Goal: Information Seeking & Learning: Learn about a topic

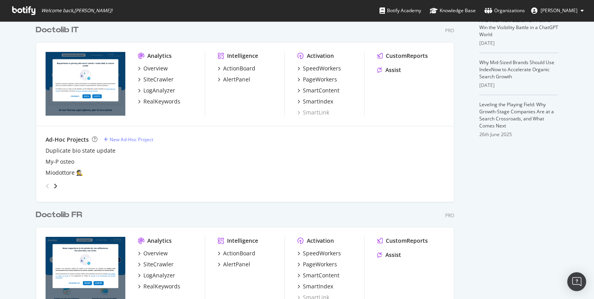
scroll to position [211, 0]
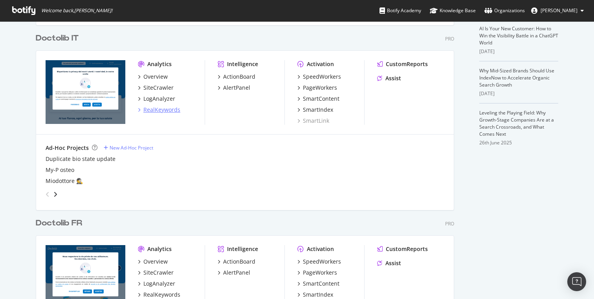
click at [166, 108] on div "RealKeywords" at bounding box center [161, 110] width 37 height 8
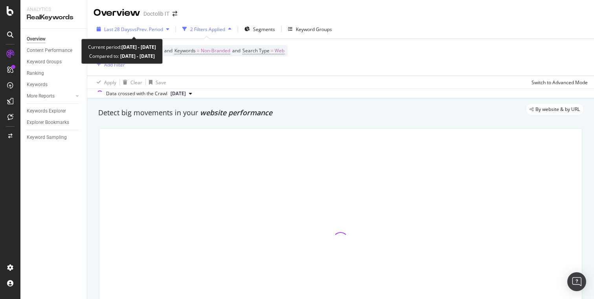
click at [147, 32] on div "Last 28 Days vs Prev. Period" at bounding box center [133, 29] width 59 height 7
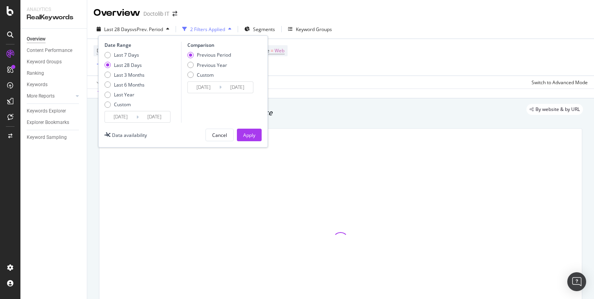
click at [125, 113] on input "[DATE]" at bounding box center [120, 116] width 31 height 11
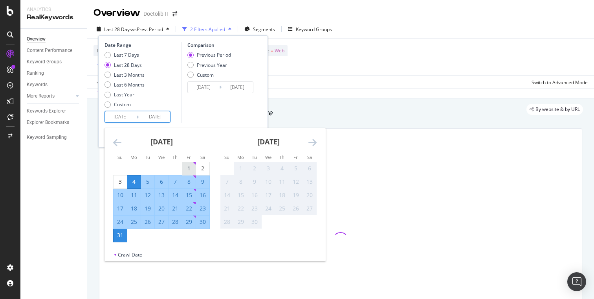
click at [185, 169] on div "1" at bounding box center [188, 168] width 13 height 8
type input "[DATE]"
click at [118, 240] on div "31" at bounding box center [120, 235] width 13 height 13
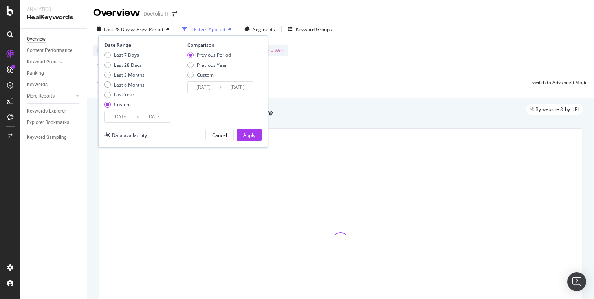
click at [255, 132] on div "Apply" at bounding box center [249, 135] width 12 height 7
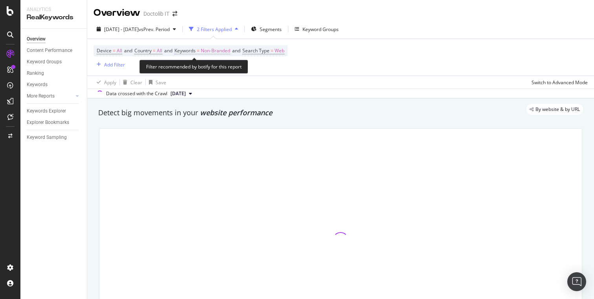
click at [220, 54] on span "Non-Branded" at bounding box center [215, 50] width 29 height 11
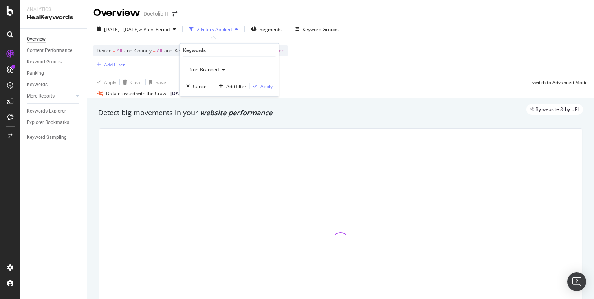
click at [214, 65] on div "Non-Branded" at bounding box center [207, 70] width 42 height 12
click at [208, 70] on span "Non-Branded" at bounding box center [202, 69] width 33 height 7
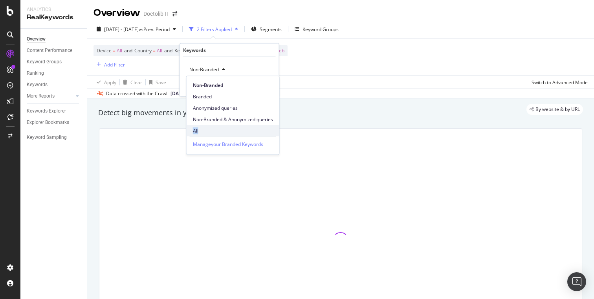
drag, startPoint x: 203, startPoint y: 124, endPoint x: 203, endPoint y: 130, distance: 6.3
click at [203, 130] on div "Non-Branded Branded Anonymized queries Non-Branded & Anonymized queries All" at bounding box center [233, 106] width 93 height 60
click at [203, 130] on span "All" at bounding box center [233, 130] width 80 height 7
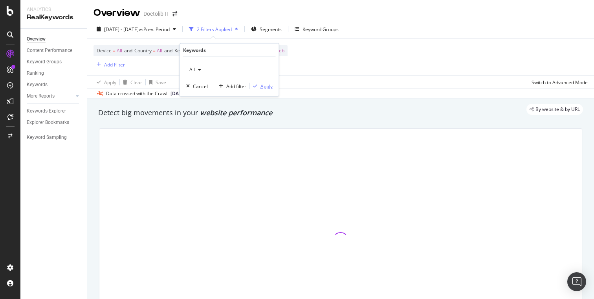
click at [267, 85] on div "Apply" at bounding box center [267, 86] width 12 height 7
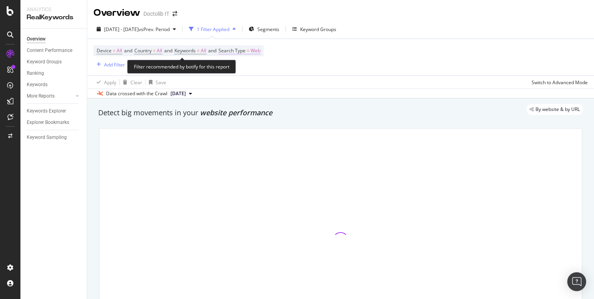
click at [258, 51] on span "Web" at bounding box center [256, 50] width 10 height 11
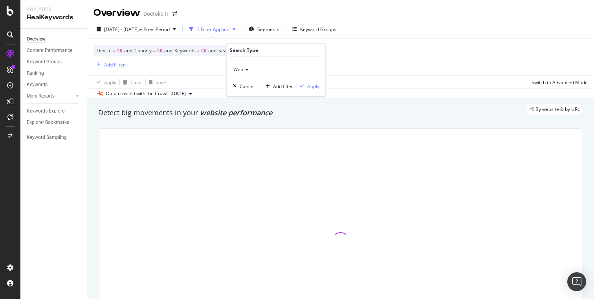
click at [239, 72] on span "Web" at bounding box center [238, 69] width 10 height 7
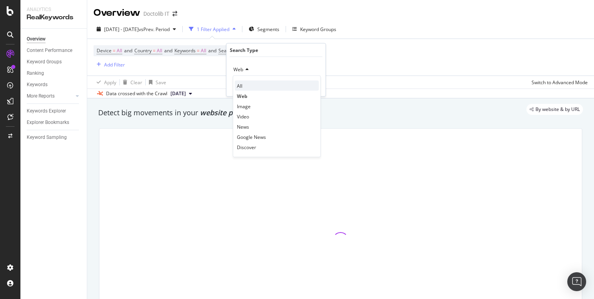
click at [242, 88] on div "All" at bounding box center [277, 86] width 84 height 10
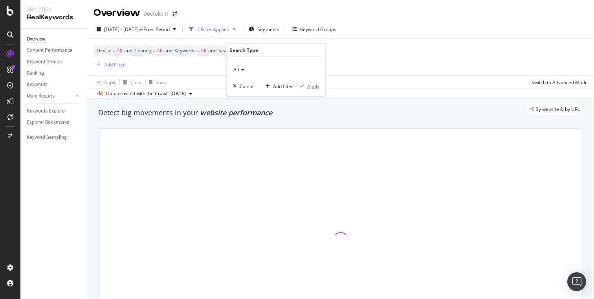
click at [317, 88] on div "Apply" at bounding box center [313, 86] width 12 height 7
click at [293, 63] on div "Device = All and Country = All and Keywords = All and Search Type = All Add Fil…" at bounding box center [341, 57] width 494 height 37
click at [239, 28] on div "button" at bounding box center [233, 29] width 9 height 5
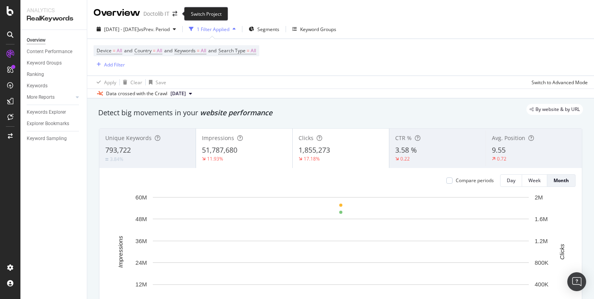
click at [172, 13] on span at bounding box center [174, 14] width 11 height 6
click at [177, 13] on icon "arrow-right-arrow-left" at bounding box center [175, 14] width 5 height 6
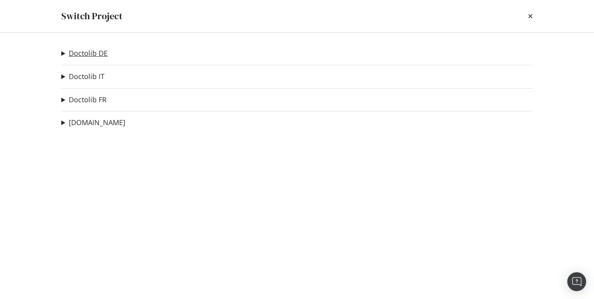
click at [95, 51] on link "Doctolib DE" at bounding box center [88, 53] width 39 height 8
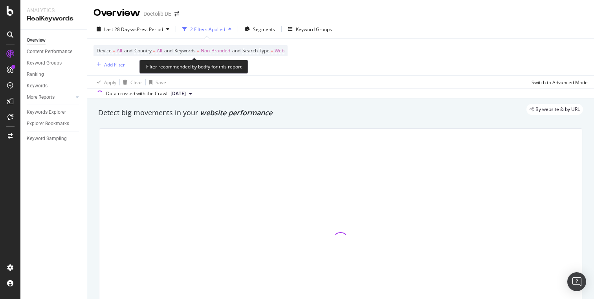
click at [226, 54] on span "Non-Branded" at bounding box center [215, 50] width 29 height 11
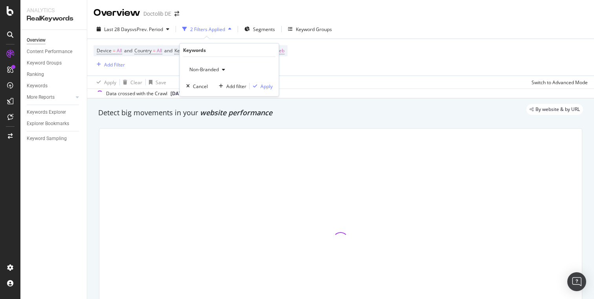
click at [216, 70] on span "Non-Branded" at bounding box center [202, 69] width 33 height 7
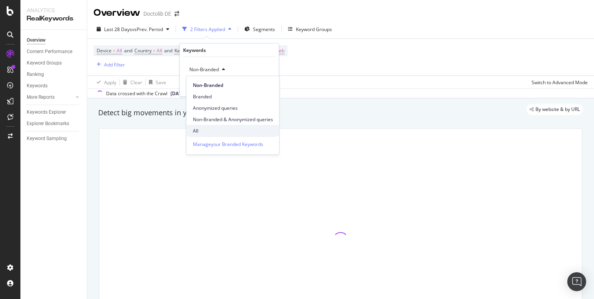
click at [207, 131] on span "All" at bounding box center [233, 130] width 80 height 7
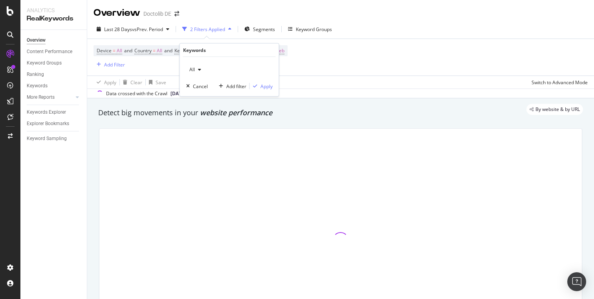
click at [272, 90] on div "All Cancel Add filter Apply" at bounding box center [229, 76] width 99 height 39
click at [266, 86] on div "Apply" at bounding box center [267, 86] width 12 height 7
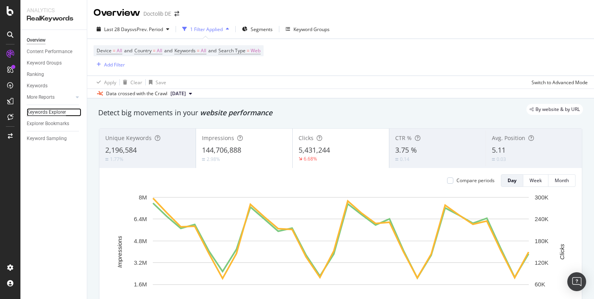
click at [59, 111] on div "Keywords Explorer" at bounding box center [46, 112] width 39 height 8
